Goal: Task Accomplishment & Management: Manage account settings

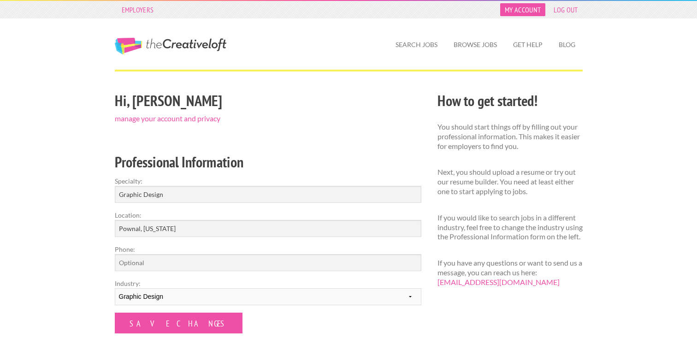
click at [512, 14] on link "My Account" at bounding box center [522, 9] width 45 height 13
click at [517, 11] on link "My Account" at bounding box center [522, 9] width 45 height 13
click at [530, 47] on link "Get Help" at bounding box center [528, 44] width 44 height 21
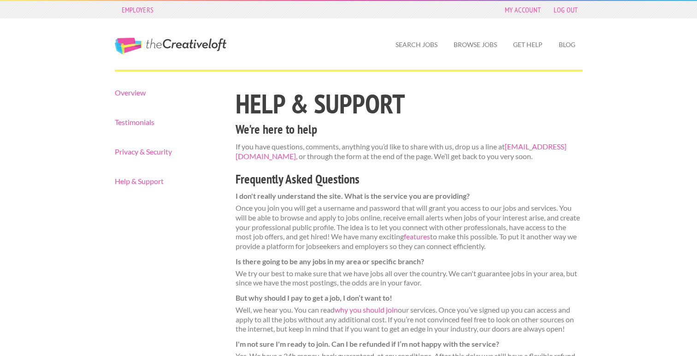
click at [184, 42] on link "The Creative Loft" at bounding box center [171, 46] width 112 height 17
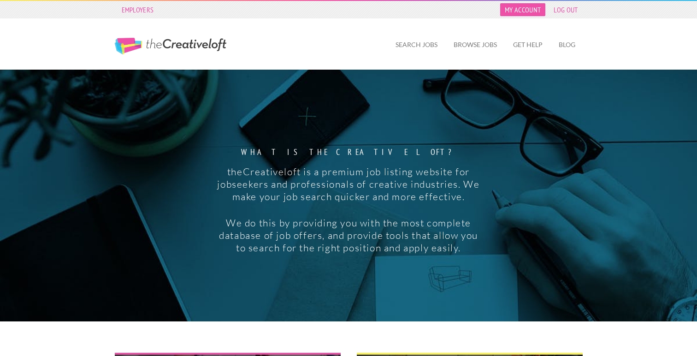
click at [521, 11] on link "My Account" at bounding box center [522, 9] width 45 height 13
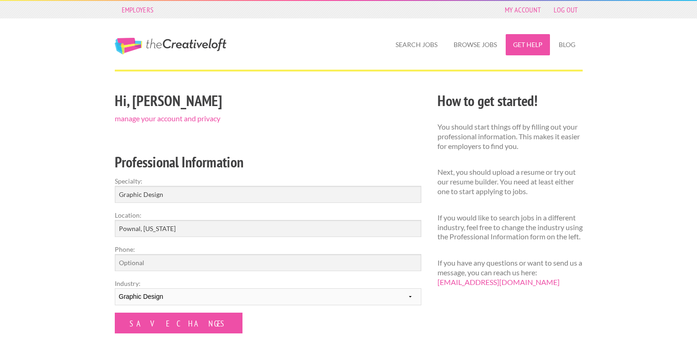
click at [528, 44] on link "Get Help" at bounding box center [528, 44] width 44 height 21
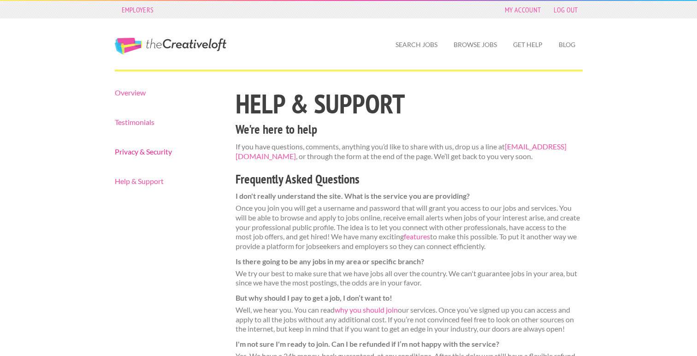
click at [136, 150] on link "Privacy & Security" at bounding box center [167, 151] width 105 height 7
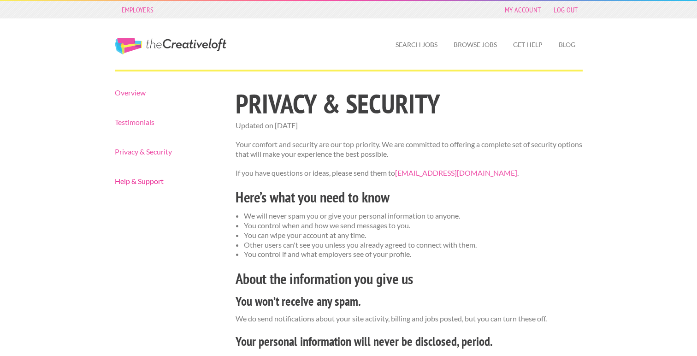
click at [149, 182] on link "Help & Support" at bounding box center [167, 180] width 105 height 7
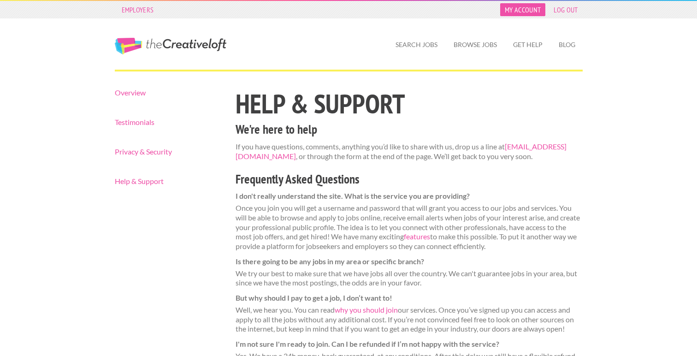
click at [523, 11] on link "My Account" at bounding box center [522, 9] width 45 height 13
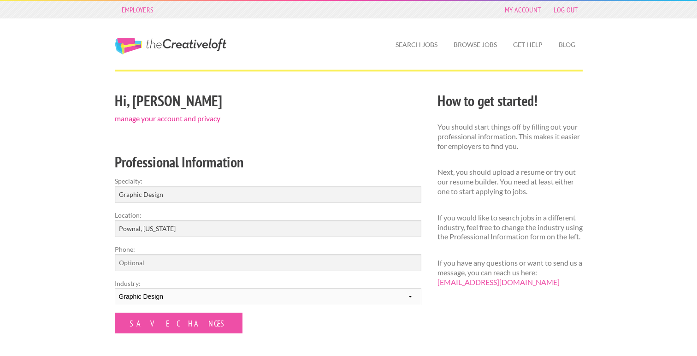
click at [168, 119] on link "manage your account and privacy" at bounding box center [168, 118] width 106 height 9
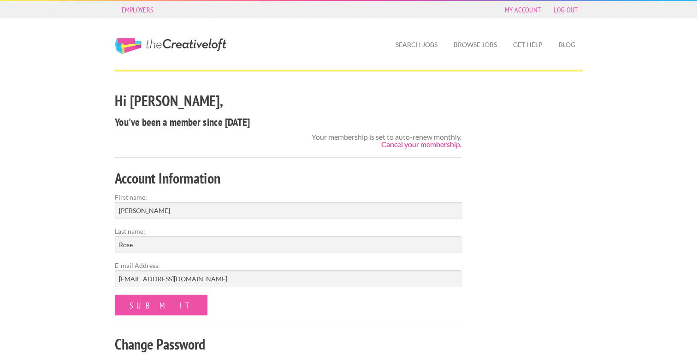
click at [397, 145] on link "Cancel your membership." at bounding box center [421, 144] width 80 height 9
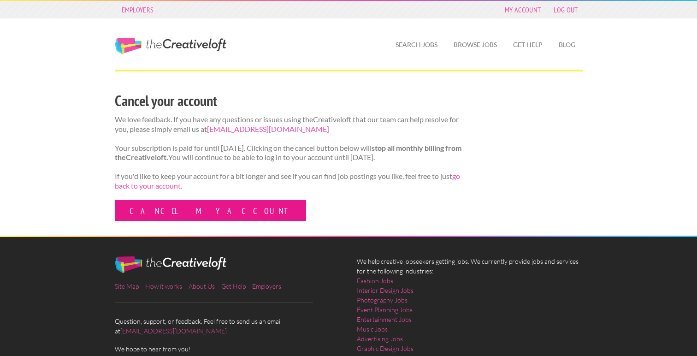
click at [166, 219] on link "Cancel my account" at bounding box center [210, 210] width 191 height 21
